Goal: Navigation & Orientation: Understand site structure

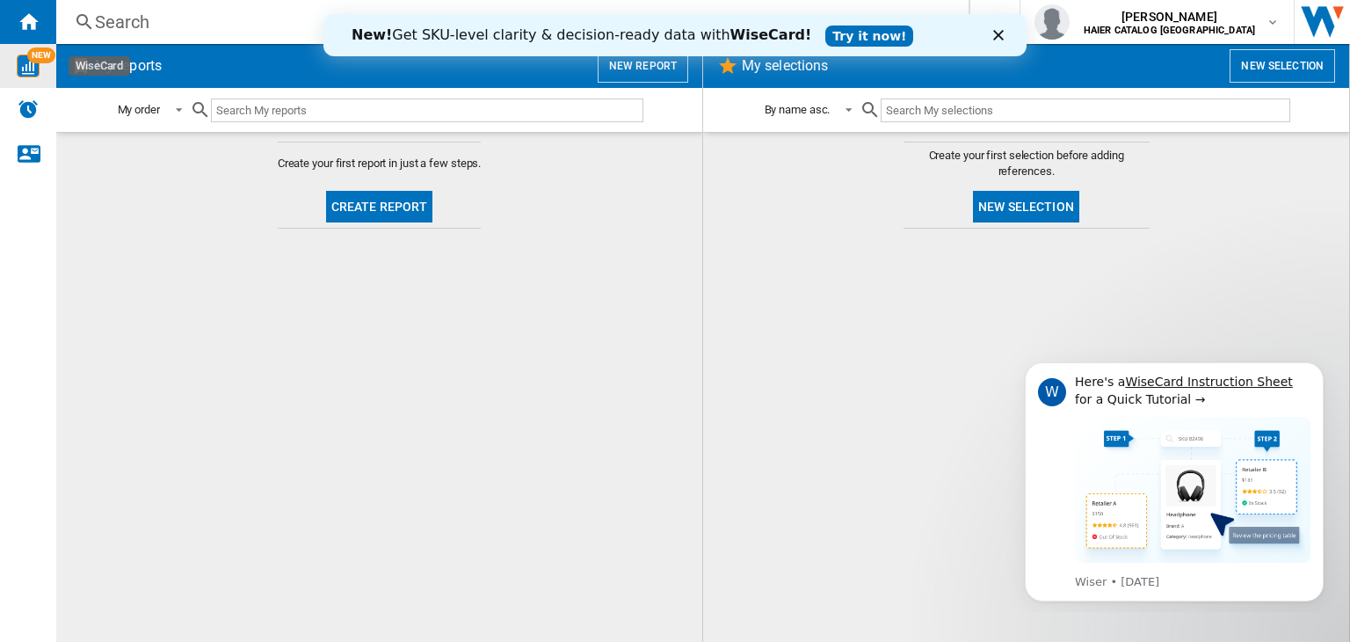
click at [11, 64] on div "NEW" at bounding box center [28, 66] width 56 height 23
click at [994, 33] on icon "Close" at bounding box center [999, 35] width 11 height 11
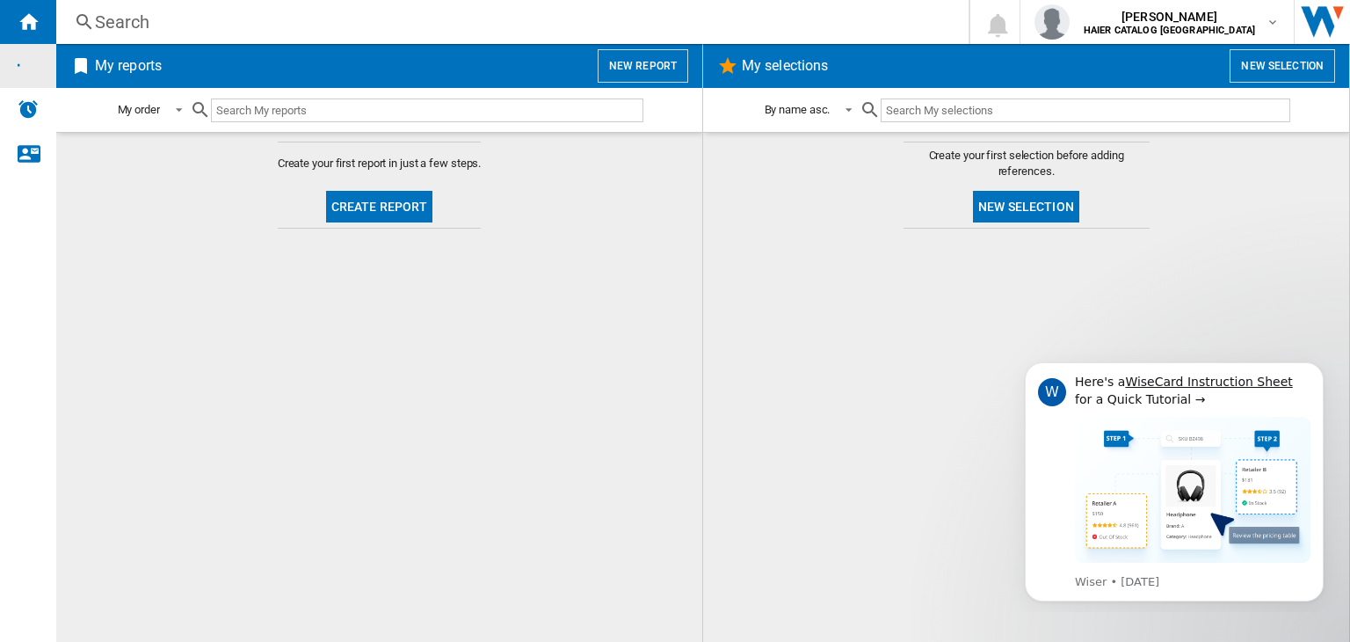
click at [28, 67] on icon "WiseCard" at bounding box center [28, 65] width 30 height 30
click at [1316, 366] on icon "Dismiss notification" at bounding box center [1319, 368] width 10 height 10
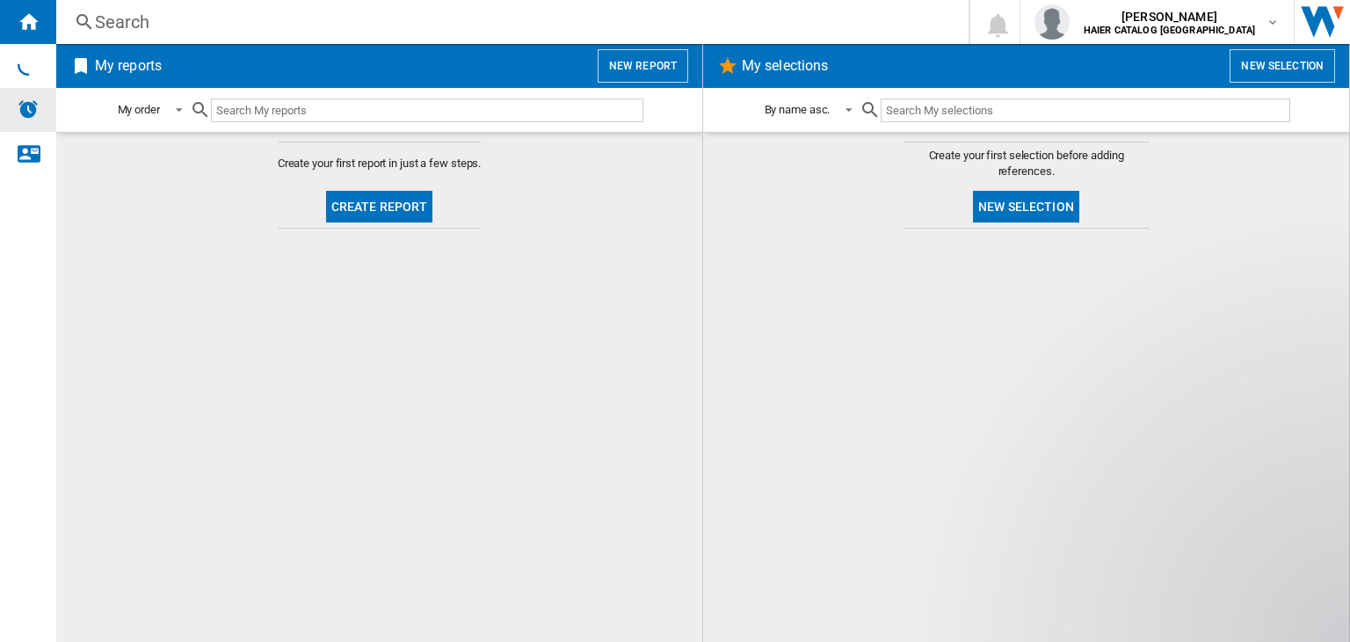
click at [33, 109] on img "Alerts" at bounding box center [28, 108] width 21 height 21
click at [32, 61] on icon "WiseCard" at bounding box center [28, 65] width 26 height 26
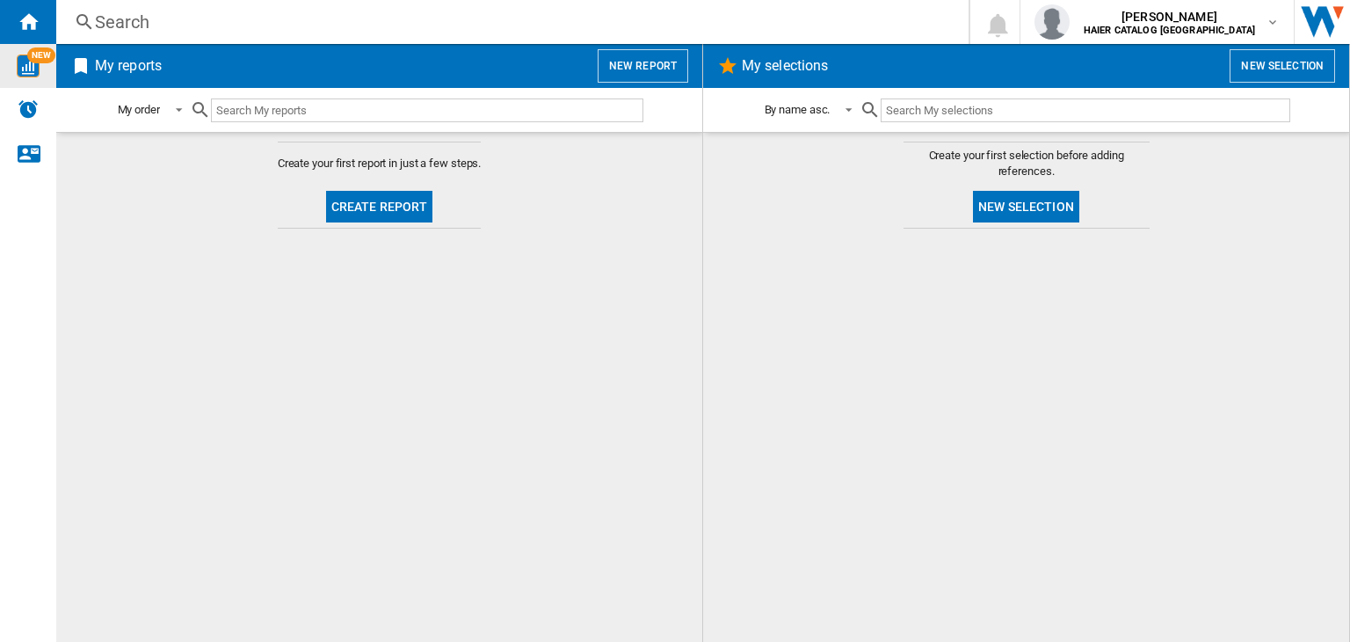
click at [43, 76] on div "NEW" at bounding box center [28, 66] width 56 height 23
